Goal: Find specific page/section: Find specific page/section

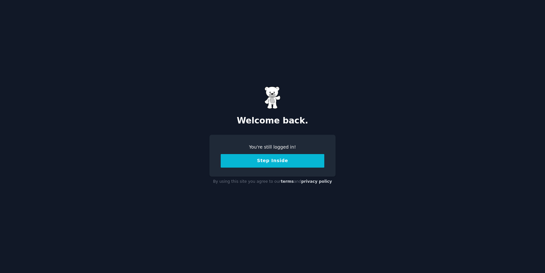
click at [271, 169] on div "You're still logged in! Step Inside" at bounding box center [272, 156] width 126 height 42
click at [269, 161] on button "Step Inside" at bounding box center [273, 161] width 104 height 14
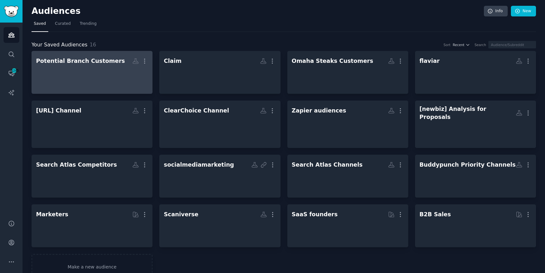
click at [107, 76] on div at bounding box center [92, 78] width 112 height 23
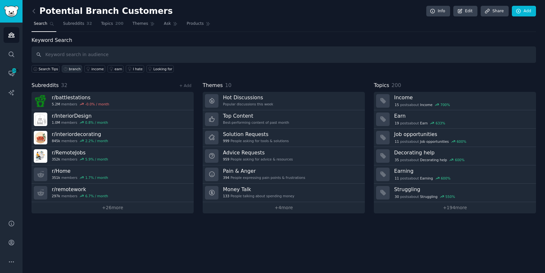
click at [75, 69] on div "branch" at bounding box center [75, 69] width 12 height 5
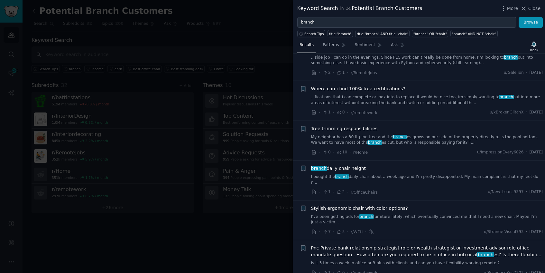
scroll to position [23, 0]
